Goal: Communication & Community: Answer question/provide support

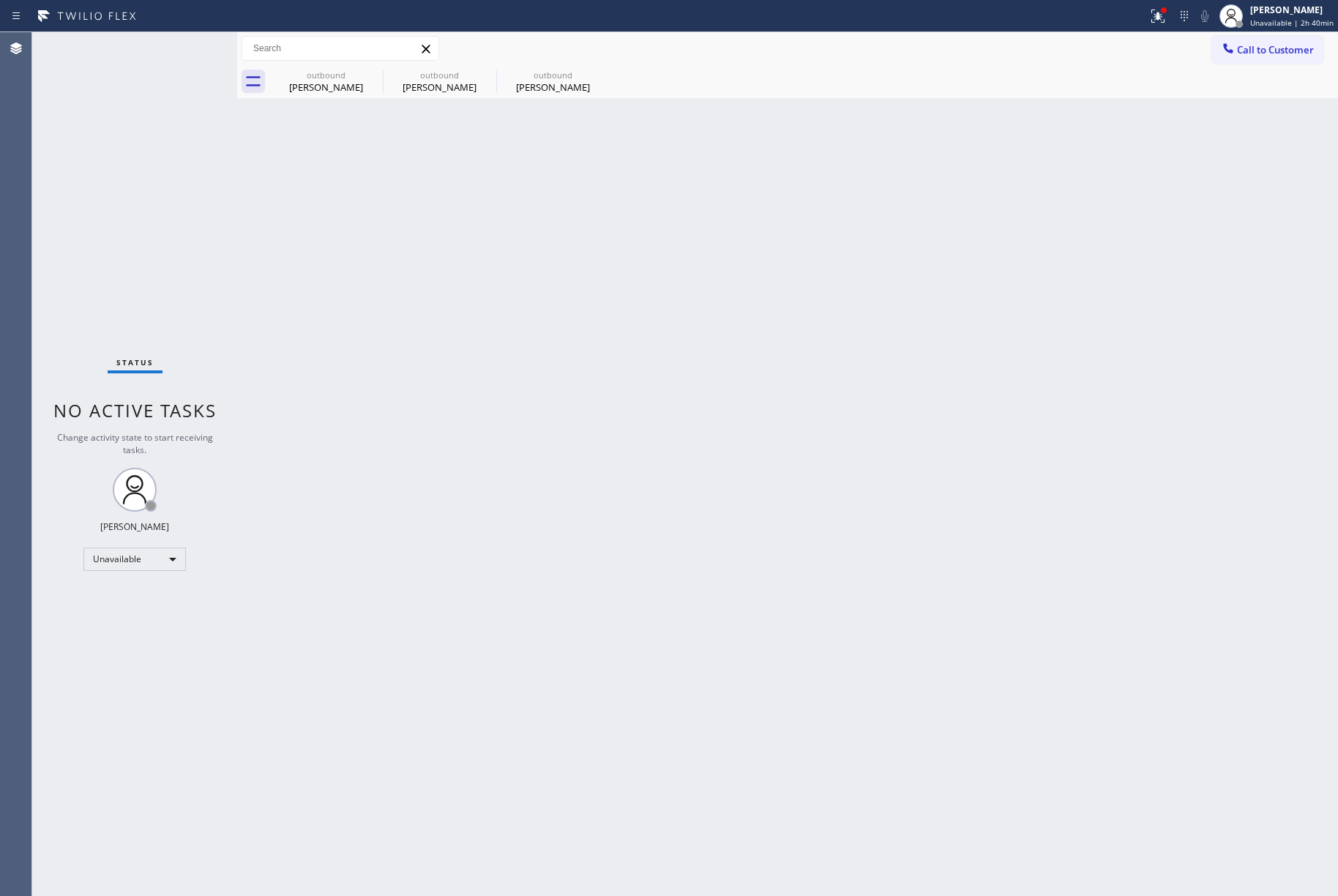
drag, startPoint x: 639, startPoint y: 288, endPoint x: 267, endPoint y: 95, distance: 419.1
click at [639, 287] on div "Back to Dashboard Change Sender ID Customers Technicians Select a contact Outbo…" at bounding box center [787, 463] width 1101 height 863
click at [316, 77] on div "outbound" at bounding box center [326, 75] width 111 height 11
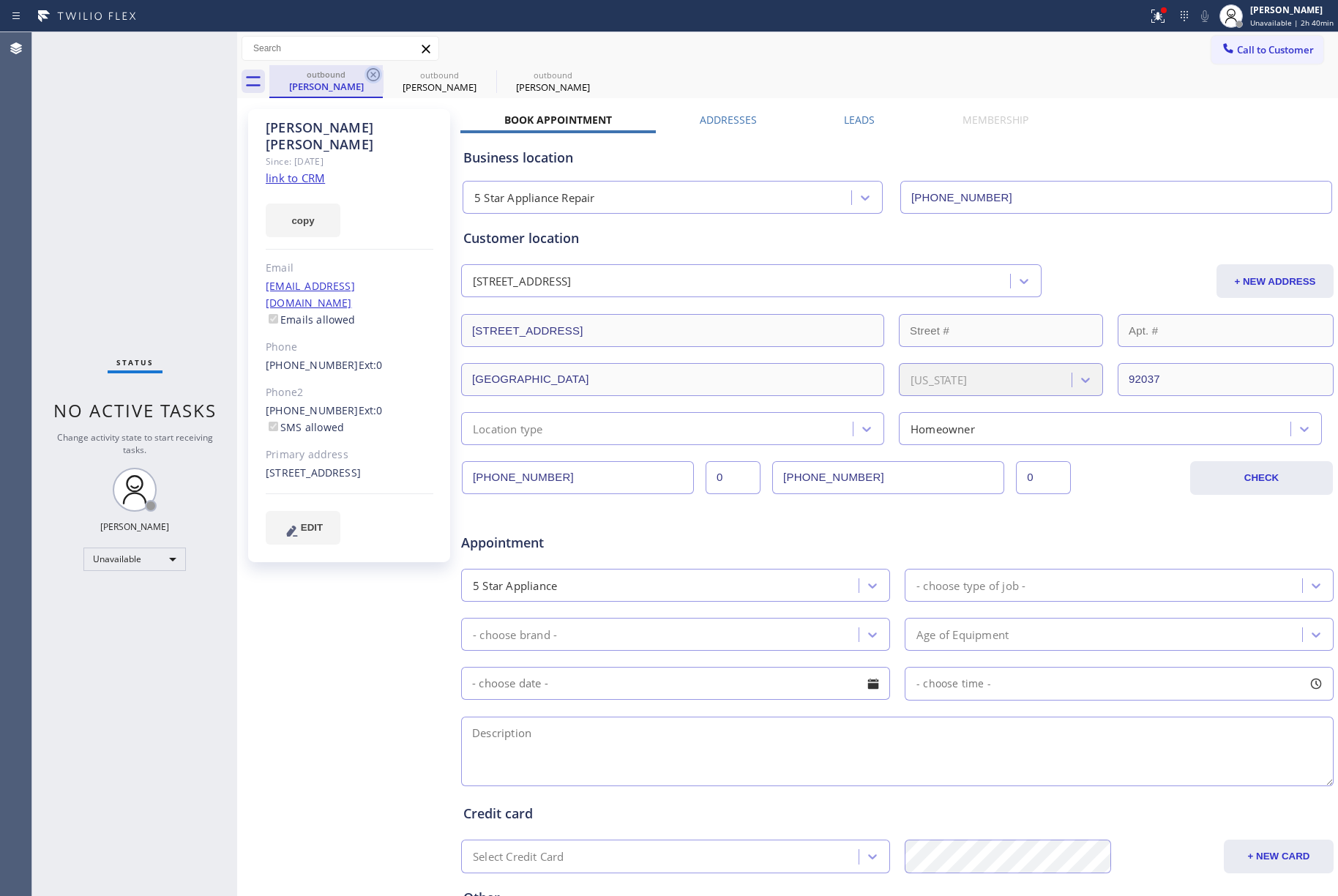
click at [373, 79] on icon at bounding box center [373, 75] width 13 height 13
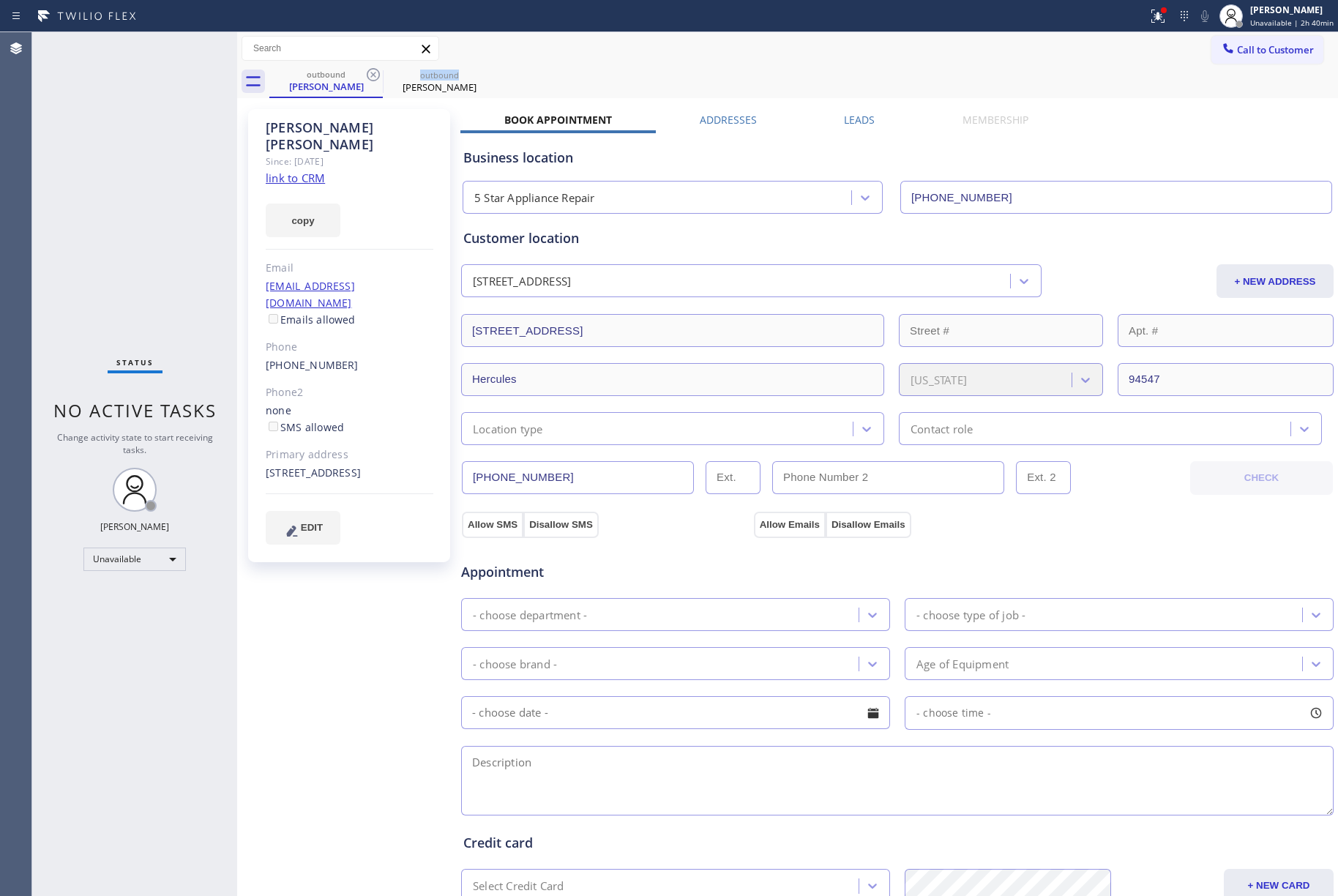
click at [373, 79] on icon at bounding box center [373, 75] width 13 height 13
drag, startPoint x: 86, startPoint y: 233, endPoint x: 323, endPoint y: 16, distance: 321.3
click at [97, 218] on div "Status No active tasks Change activity state to start receiving tasks. [PERSON_…" at bounding box center [134, 463] width 205 height 863
drag, startPoint x: 1263, startPoint y: 42, endPoint x: 938, endPoint y: 95, distance: 329.3
click at [1258, 44] on span "Call to Customer" at bounding box center [1276, 50] width 77 height 13
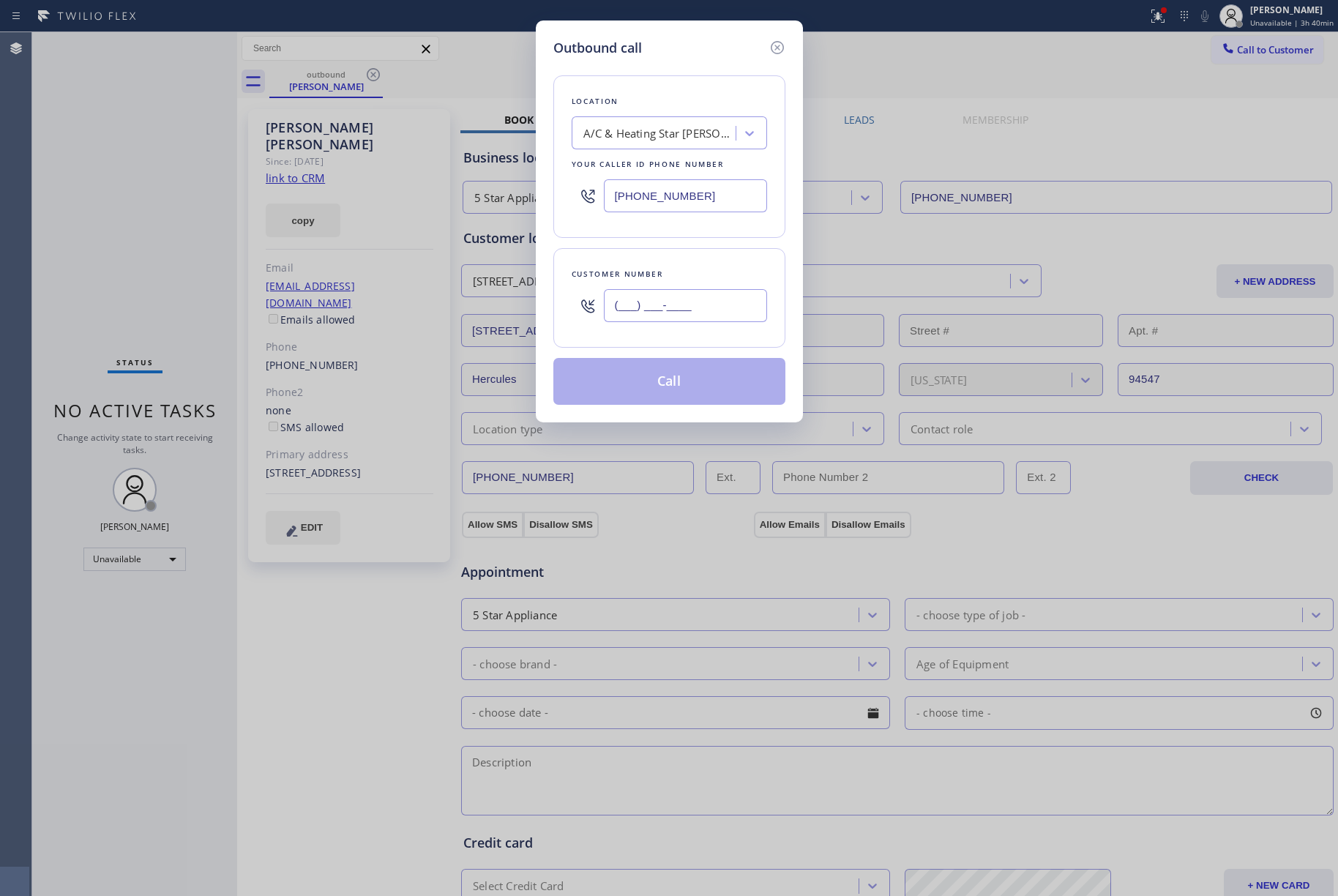
click at [674, 306] on input "(___) ___-____" at bounding box center [685, 305] width 163 height 33
paste input "503) 703-1698"
type input "[PHONE_NUMBER]"
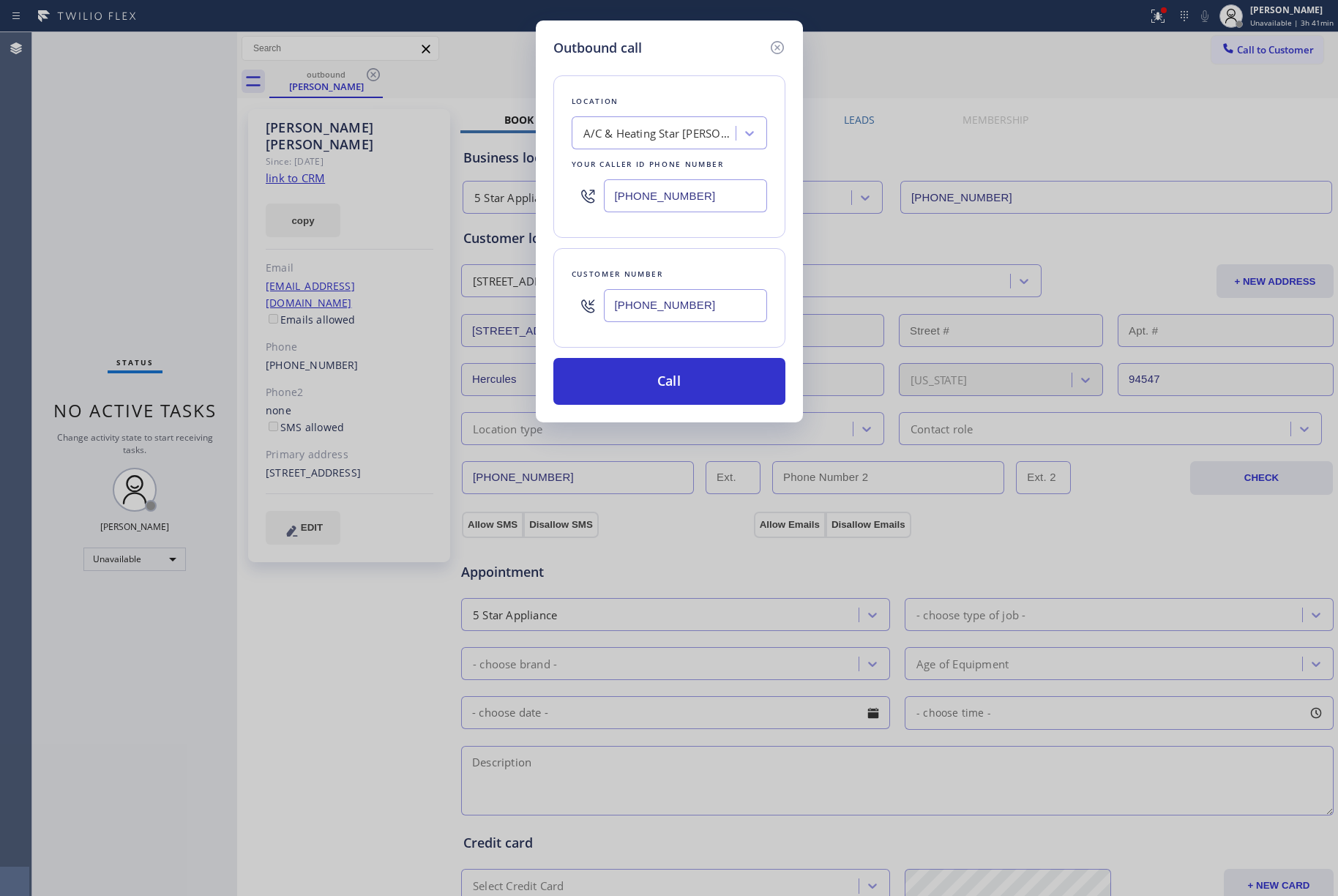
drag, startPoint x: 107, startPoint y: 191, endPoint x: 346, endPoint y: 154, distance: 241.8
click at [107, 191] on div "Outbound call Location A/C & Heating Star [PERSON_NAME] Inc Your caller id phon…" at bounding box center [669, 448] width 1338 height 896
click at [668, 139] on div "A/C & Heating Star [PERSON_NAME] Inc" at bounding box center [660, 134] width 154 height 17
paste input "Authorized Viking Appliance Repair"
type input "Authorized Viking Appliance Repair"
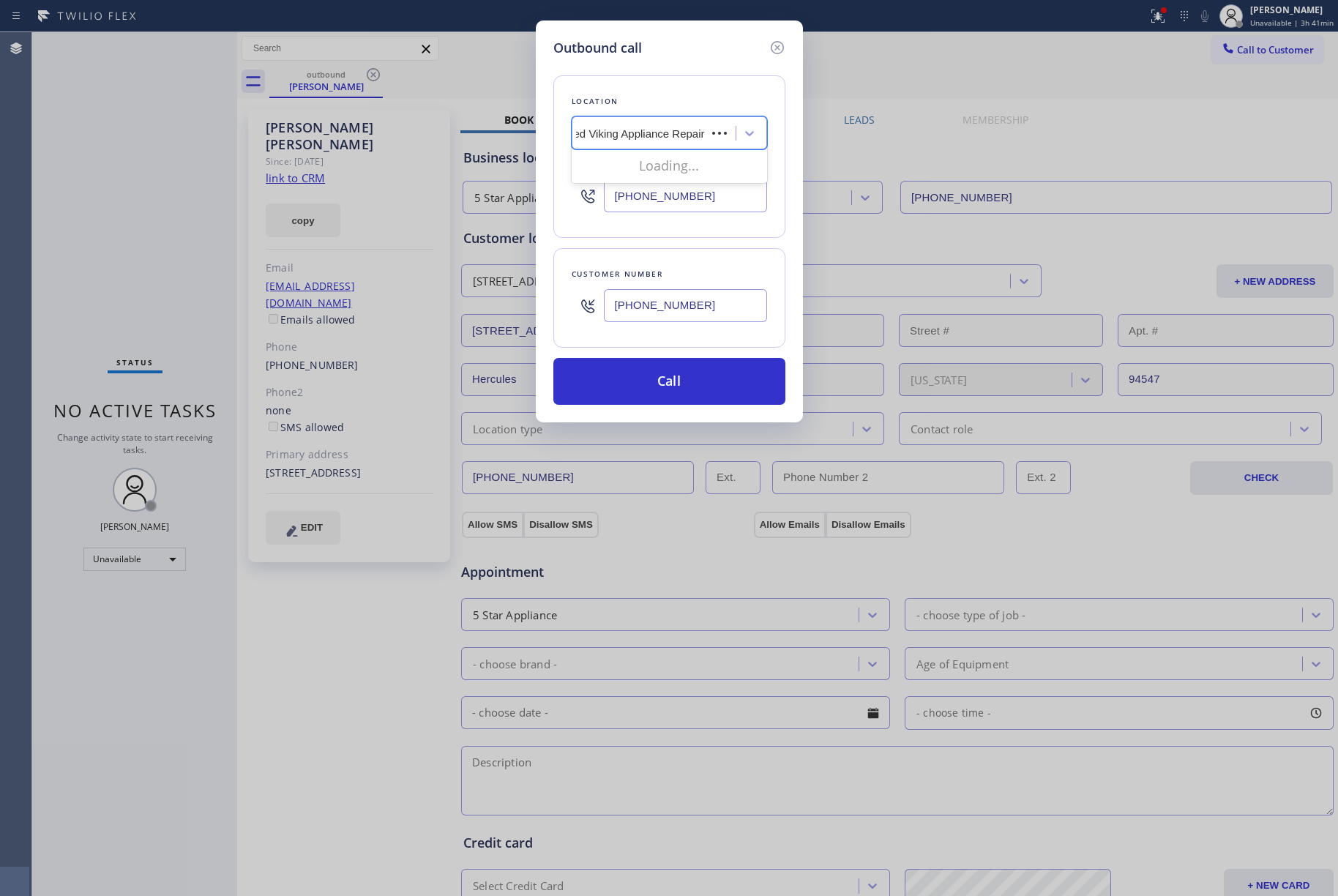
scroll to position [0, 27]
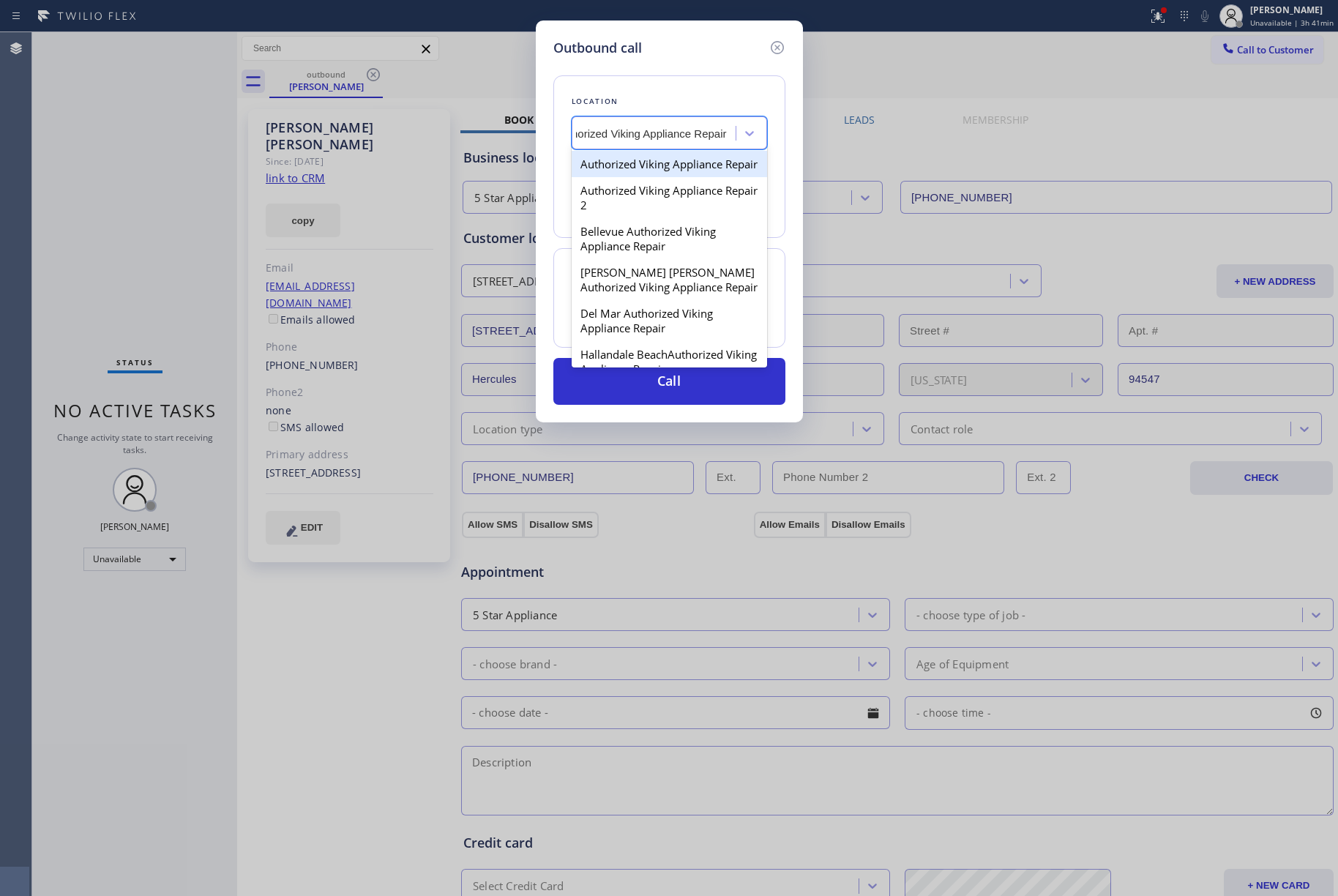
click at [668, 166] on div "Authorized Viking Appliance Repair" at bounding box center [669, 163] width 195 height 26
type input "[PHONE_NUMBER]"
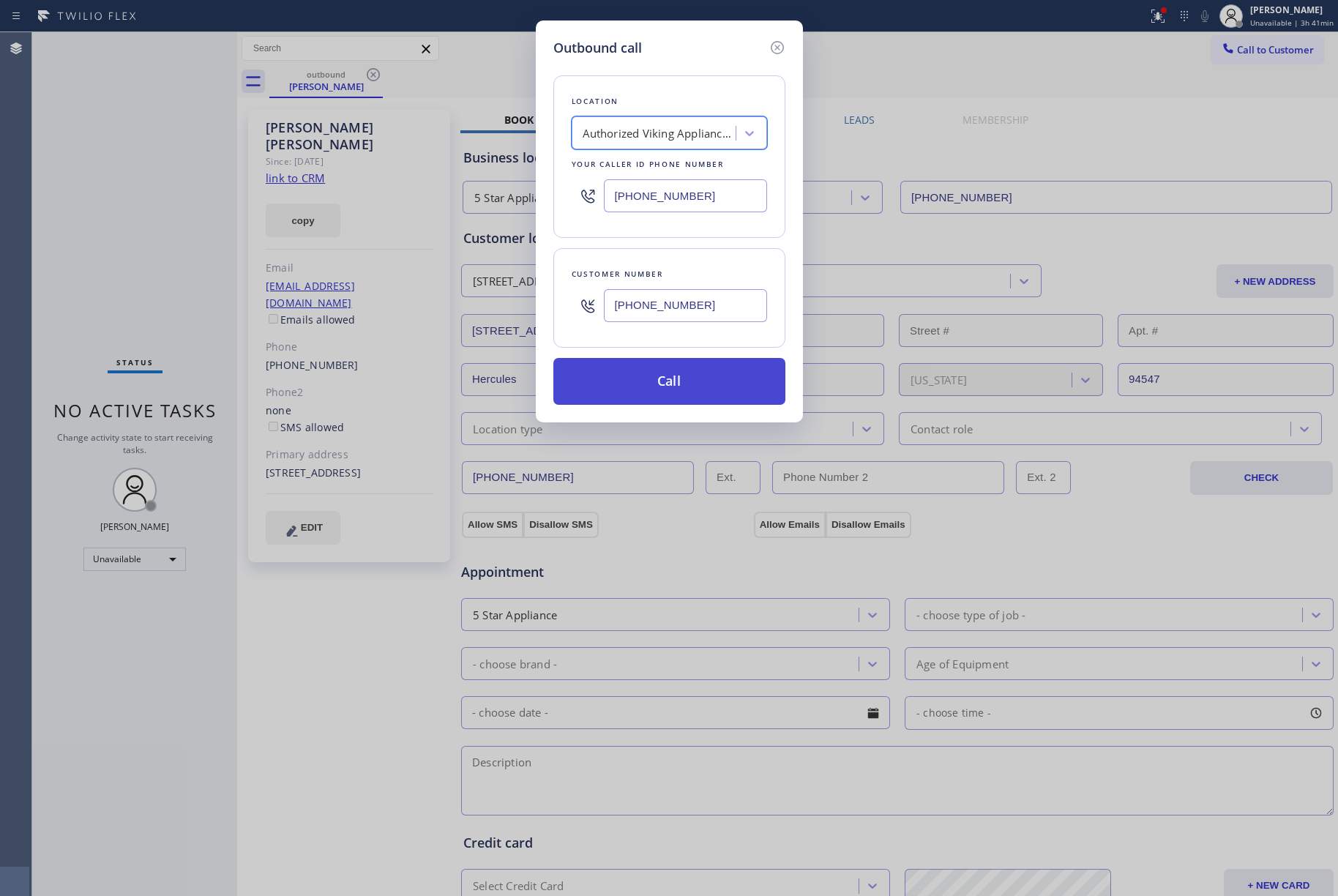
click at [642, 390] on button "Call" at bounding box center [669, 381] width 232 height 47
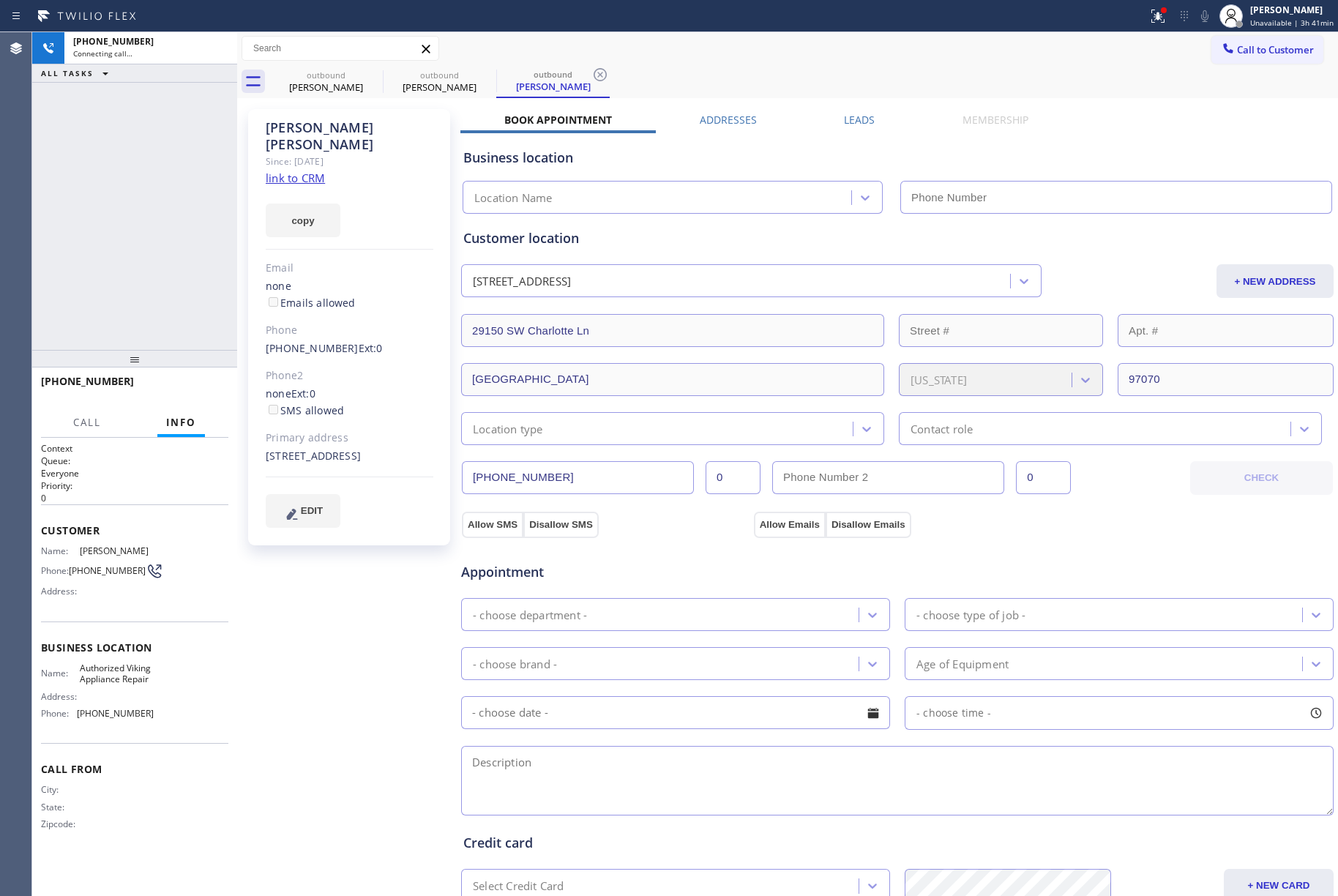
click at [296, 171] on link "link to CRM" at bounding box center [296, 178] width 59 height 15
type input "[PHONE_NUMBER]"
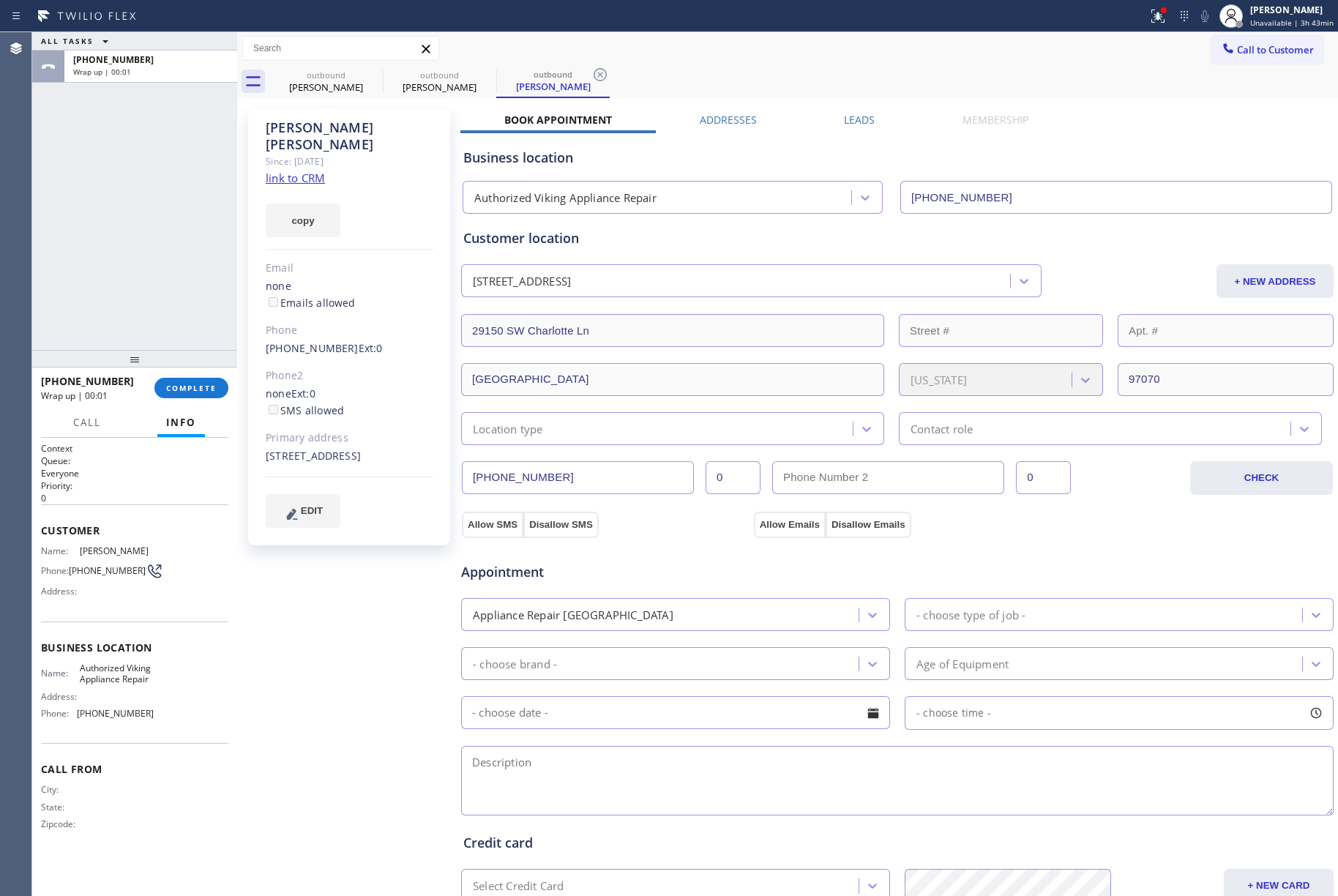
click at [187, 373] on div "[PHONE_NUMBER] Wrap up | 00:01 COMPLETE" at bounding box center [134, 387] width 187 height 38
click at [193, 387] on span "COMPLETE" at bounding box center [192, 388] width 50 height 10
click at [123, 266] on div "ALL TASKS ALL TASKS ACTIVE TASKS TASKS IN WRAP UP [PHONE_NUMBER] Wrap up | 00:02" at bounding box center [134, 191] width 205 height 318
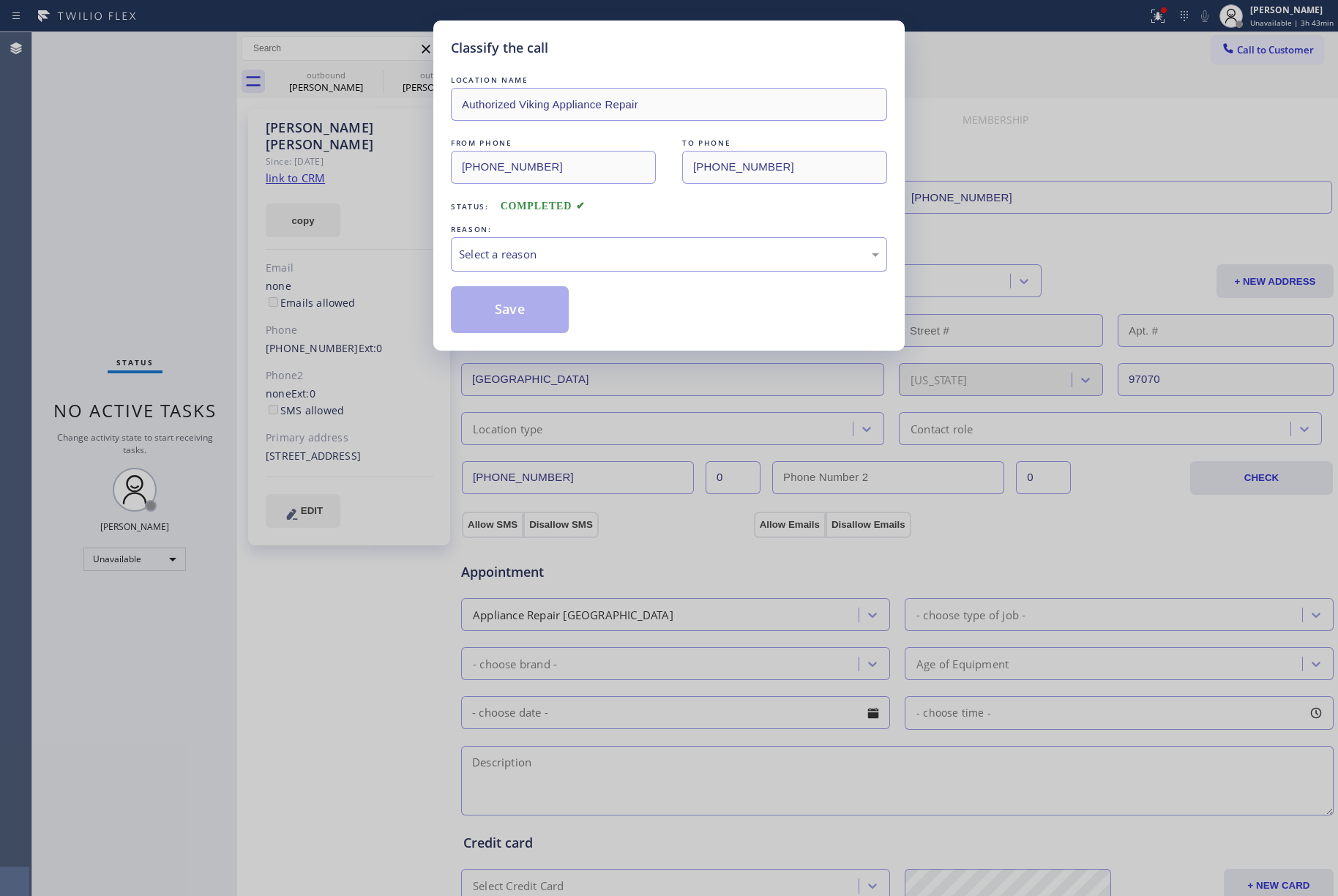
click at [584, 255] on div "Select a reason" at bounding box center [669, 254] width 420 height 17
click at [524, 304] on button "Save" at bounding box center [509, 310] width 118 height 47
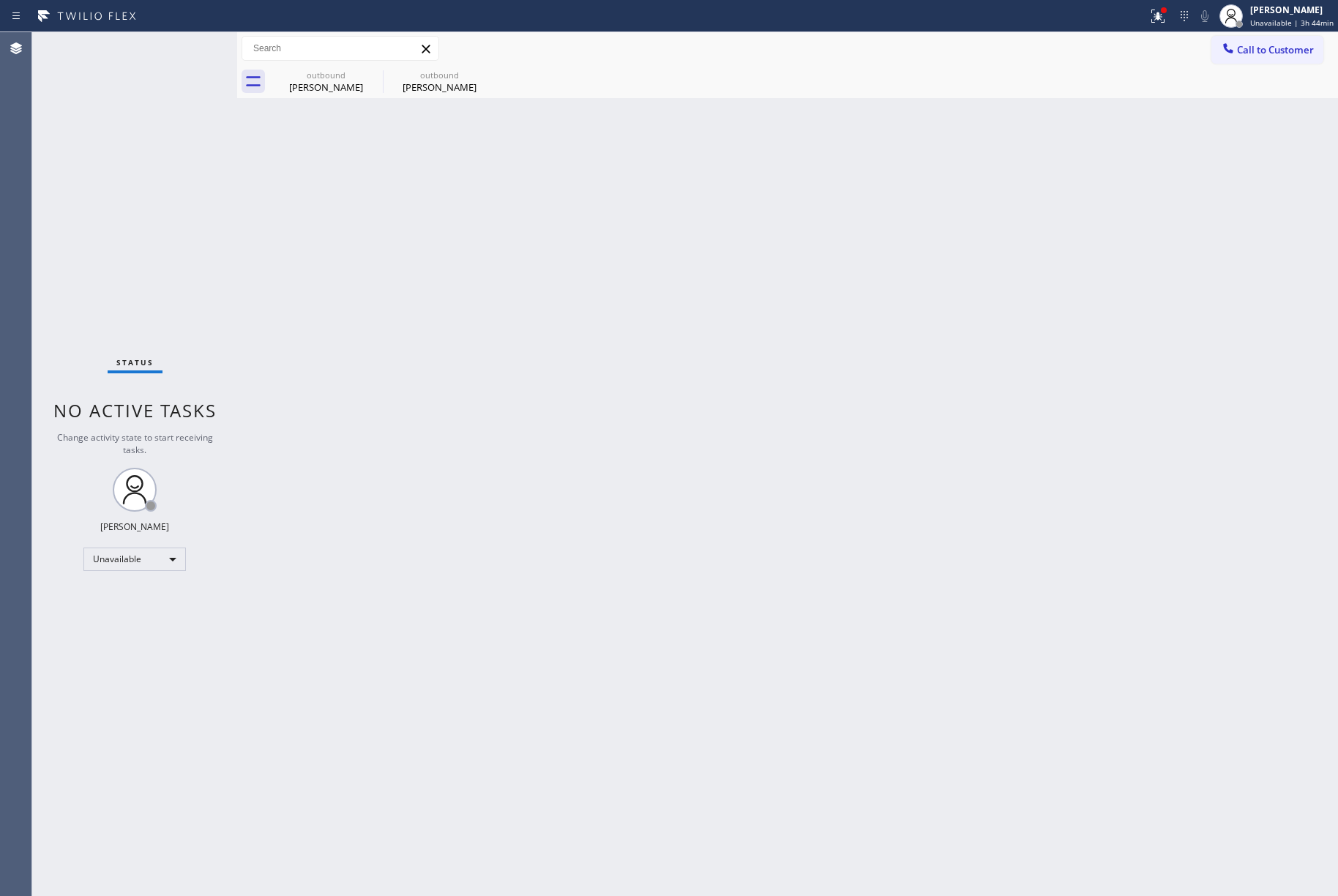
click at [800, 514] on div "Back to Dashboard Change Sender ID Customers Technicians Select a contact Outbo…" at bounding box center [787, 463] width 1101 height 863
click at [936, 417] on div "Back to Dashboard Change Sender ID Customers Technicians Select a contact Outbo…" at bounding box center [787, 463] width 1101 height 863
click at [1294, 16] on div "[PERSON_NAME] Unavailable | 4h 3min" at bounding box center [1295, 16] width 86 height 26
click at [1222, 54] on button "Offline" at bounding box center [1264, 59] width 146 height 19
click at [1282, 22] on span "Unavailable | 4h 3min" at bounding box center [1294, 23] width 79 height 10
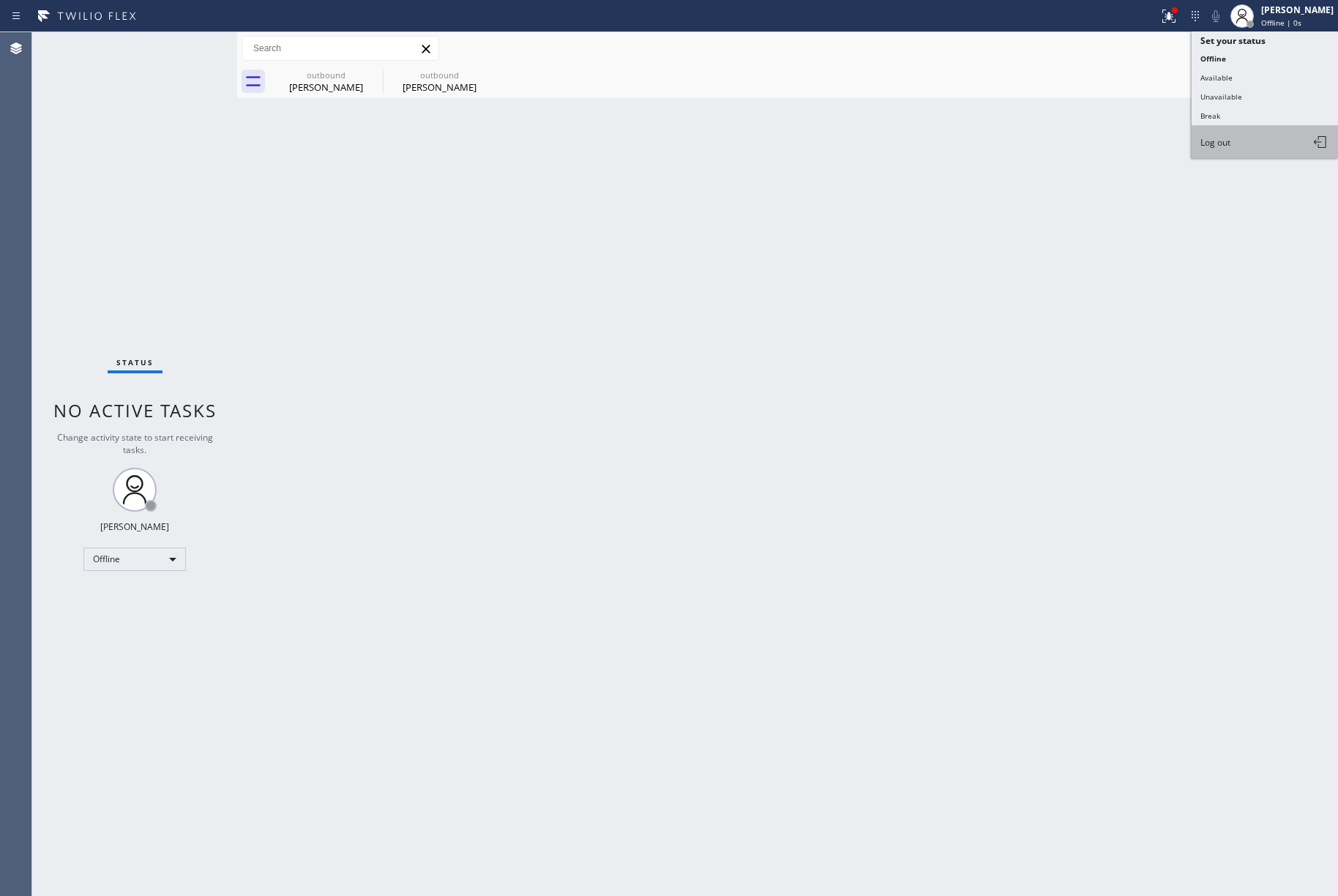
click at [1256, 135] on button "Log out" at bounding box center [1264, 142] width 146 height 32
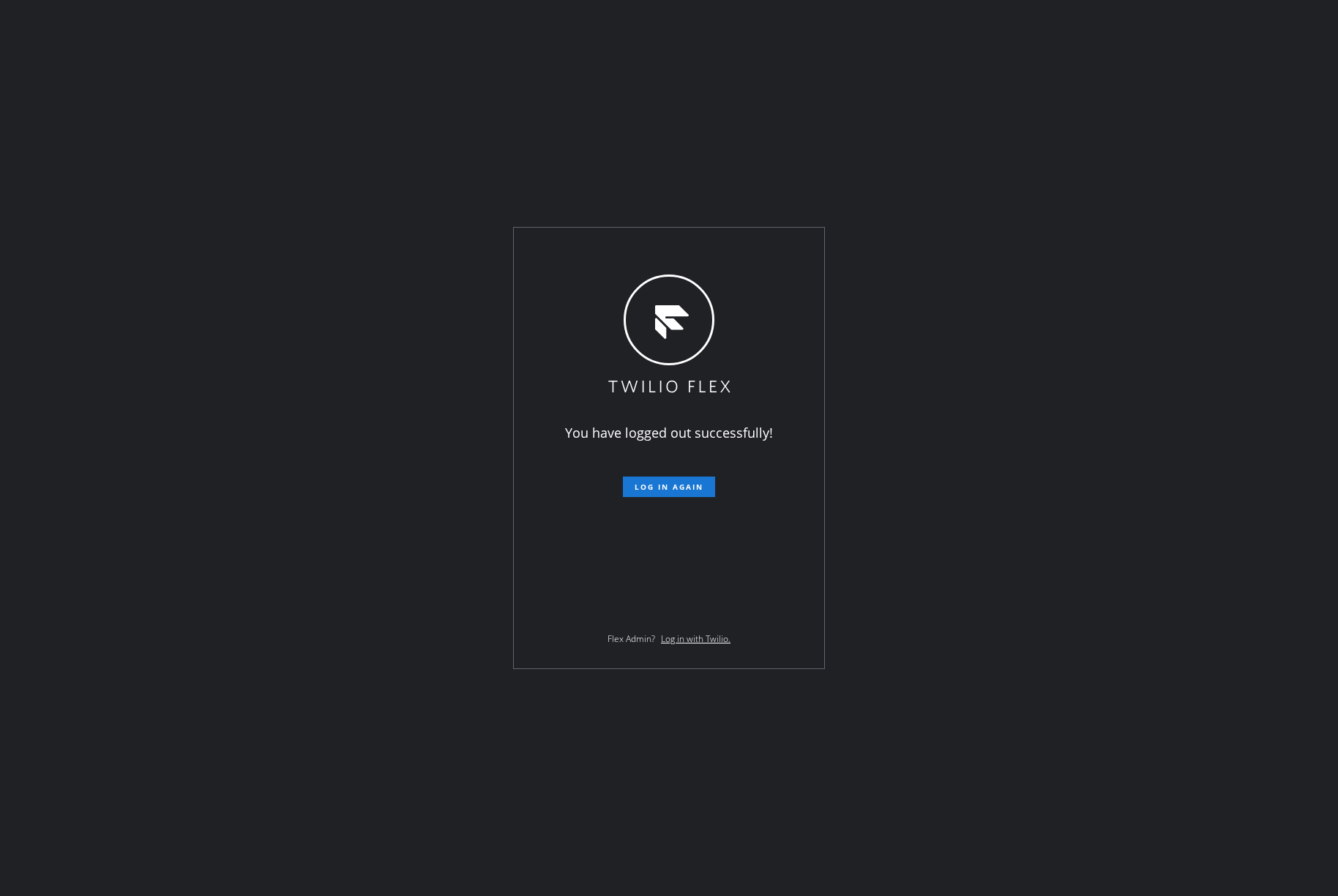
click at [154, 476] on div "You have logged out successfully! Log in again Flex Admin? Log in with Twilio." at bounding box center [669, 448] width 1338 height 896
